Goal: Task Accomplishment & Management: Use online tool/utility

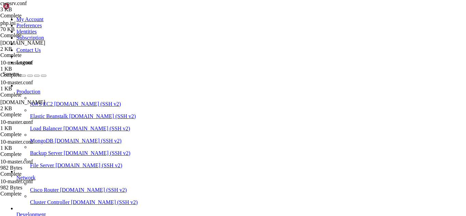
scroll to position [3, 1]
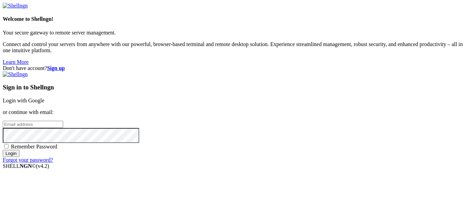
click at [44, 98] on link "Login with Google" at bounding box center [24, 101] width 42 height 6
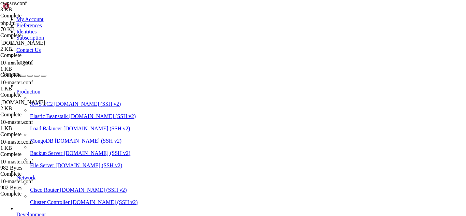
scroll to position [4257, 0]
drag, startPoint x: 130, startPoint y: 586, endPoint x: 103, endPoint y: 583, distance: 27.7
drag, startPoint x: 99, startPoint y: 575, endPoint x: 6, endPoint y: 568, distance: 92.7
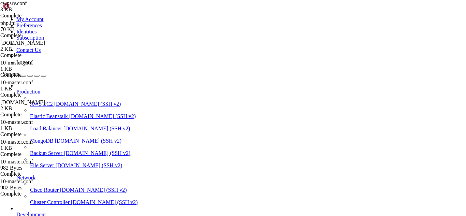
copy div "[root@hosting ~]# dig TXT [DOMAIN_NAME] +short "v=spf1 ip4:192.145.37.233 -all""
drag, startPoint x: 155, startPoint y: 581, endPoint x: 133, endPoint y: 584, distance: 22.4
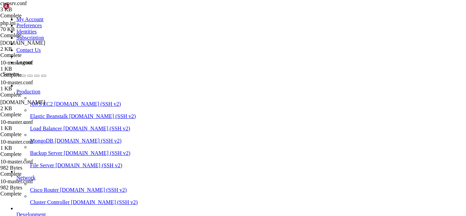
drag, startPoint x: 287, startPoint y: 572, endPoint x: 6, endPoint y: 441, distance: 310.3
copy div "[lore@ipsumdo ~]# sitametco adipis elitsedd ● eiusmodt.incidid - UtlaboReet Dol…"
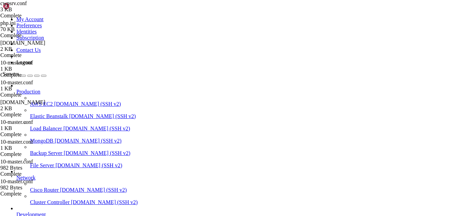
drag, startPoint x: 133, startPoint y: 25, endPoint x: 99, endPoint y: 26, distance: 33.4
paste input "etc/postfix/"
type input "/etc/postfix/"
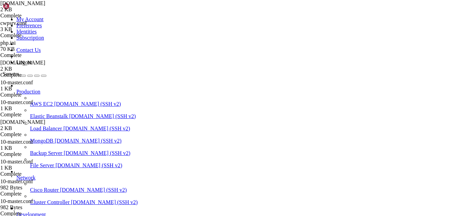
scroll to position [103, 0]
type textarea "debug_peer_level = 2"
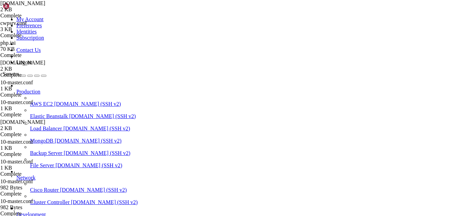
scroll to position [128, 0]
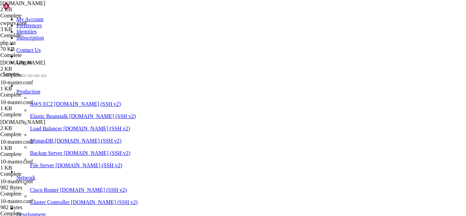
scroll to position [4455, 0]
drag, startPoint x: 138, startPoint y: 584, endPoint x: 119, endPoint y: 587, distance: 19.3
drag, startPoint x: 176, startPoint y: 573, endPoint x: 39, endPoint y: 575, distance: 137.5
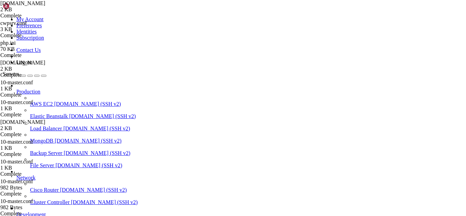
drag, startPoint x: 167, startPoint y: 579, endPoint x: 142, endPoint y: 584, distance: 25.2
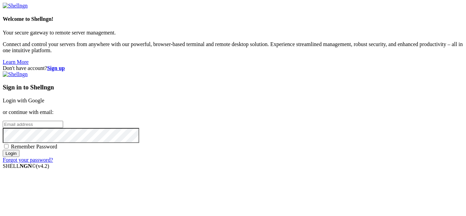
click at [44, 98] on link "Login with Google" at bounding box center [24, 101] width 42 height 6
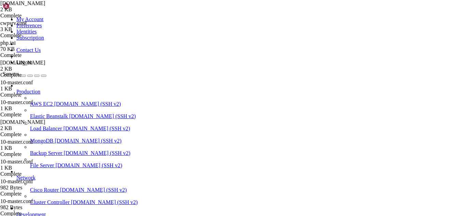
scroll to position [4472, 0]
drag, startPoint x: 152, startPoint y: 587, endPoint x: 136, endPoint y: 587, distance: 16.4
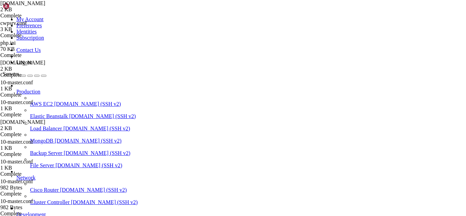
drag, startPoint x: 60, startPoint y: 579, endPoint x: 5, endPoint y: 575, distance: 55.7
drag, startPoint x: 58, startPoint y: 578, endPoint x: 5, endPoint y: 576, distance: 52.2
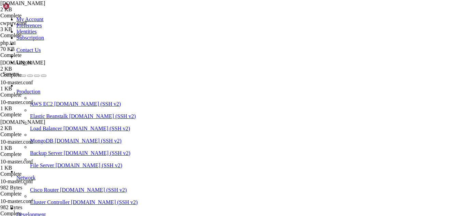
scroll to position [4501, 0]
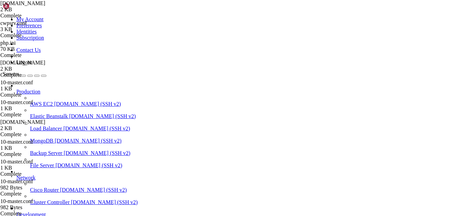
drag, startPoint x: 84, startPoint y: 582, endPoint x: 66, endPoint y: 572, distance: 20.6
drag, startPoint x: 170, startPoint y: 583, endPoint x: 150, endPoint y: 583, distance: 20.5
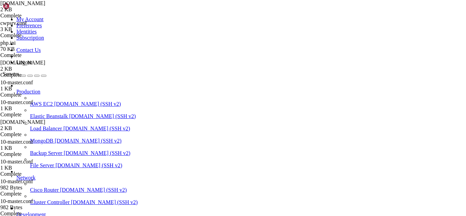
drag, startPoint x: 140, startPoint y: 591, endPoint x: 130, endPoint y: 588, distance: 9.9
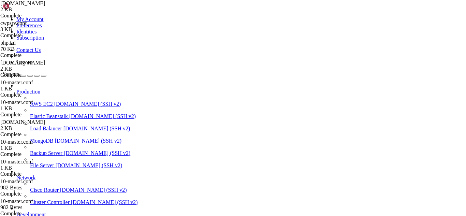
drag, startPoint x: 118, startPoint y: 581, endPoint x: 6, endPoint y: 452, distance: 170.3
drag, startPoint x: 117, startPoint y: 578, endPoint x: 14, endPoint y: 458, distance: 158.7
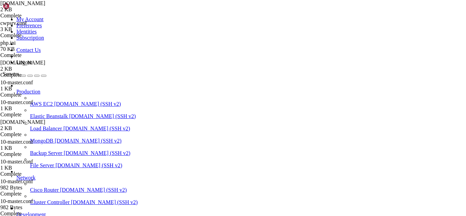
drag, startPoint x: 77, startPoint y: 589, endPoint x: 61, endPoint y: 573, distance: 22.9
